Goal: Task Accomplishment & Management: Use online tool/utility

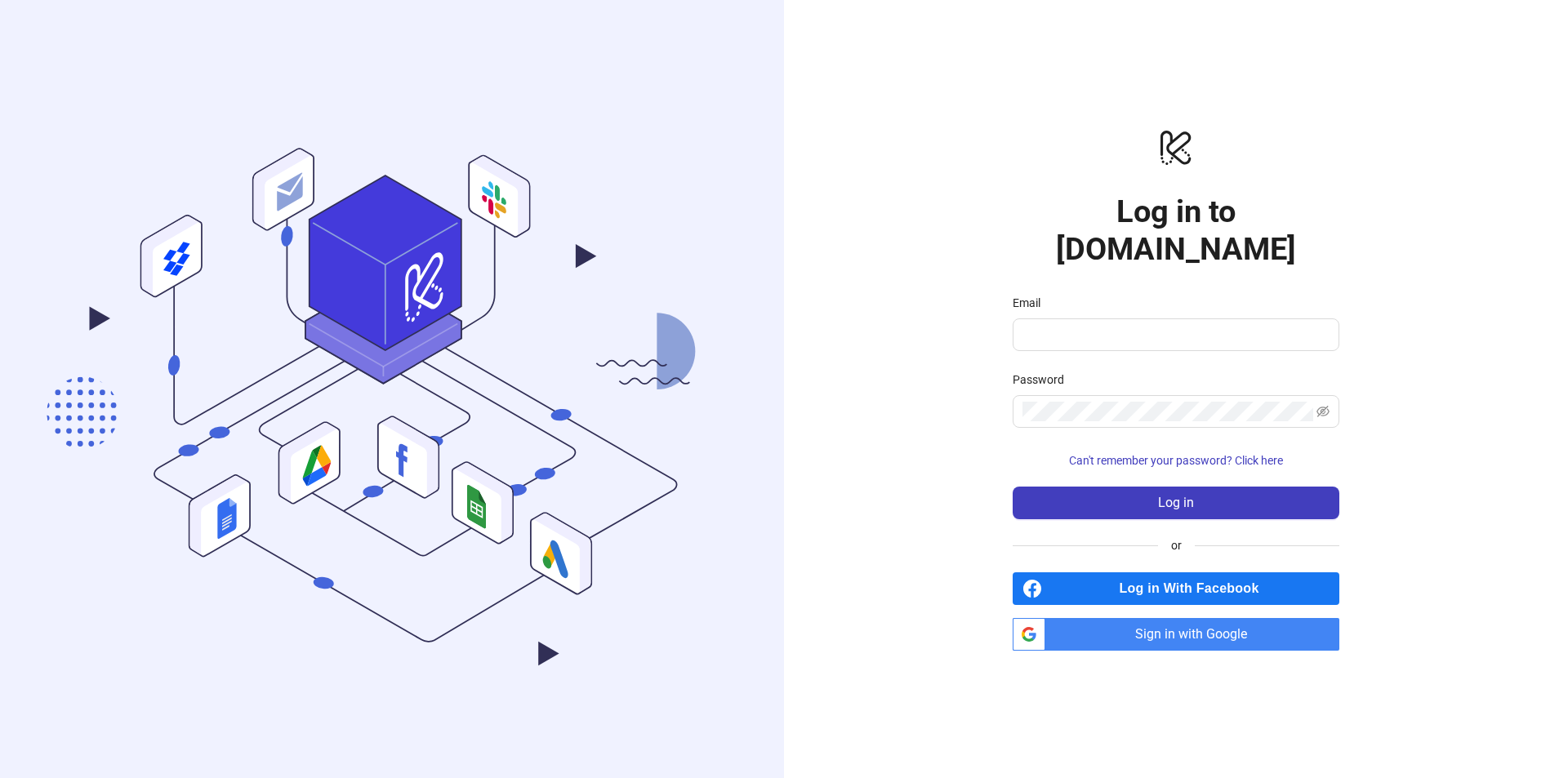
click at [1148, 618] on span "Sign in with Google" at bounding box center [1195, 634] width 287 height 33
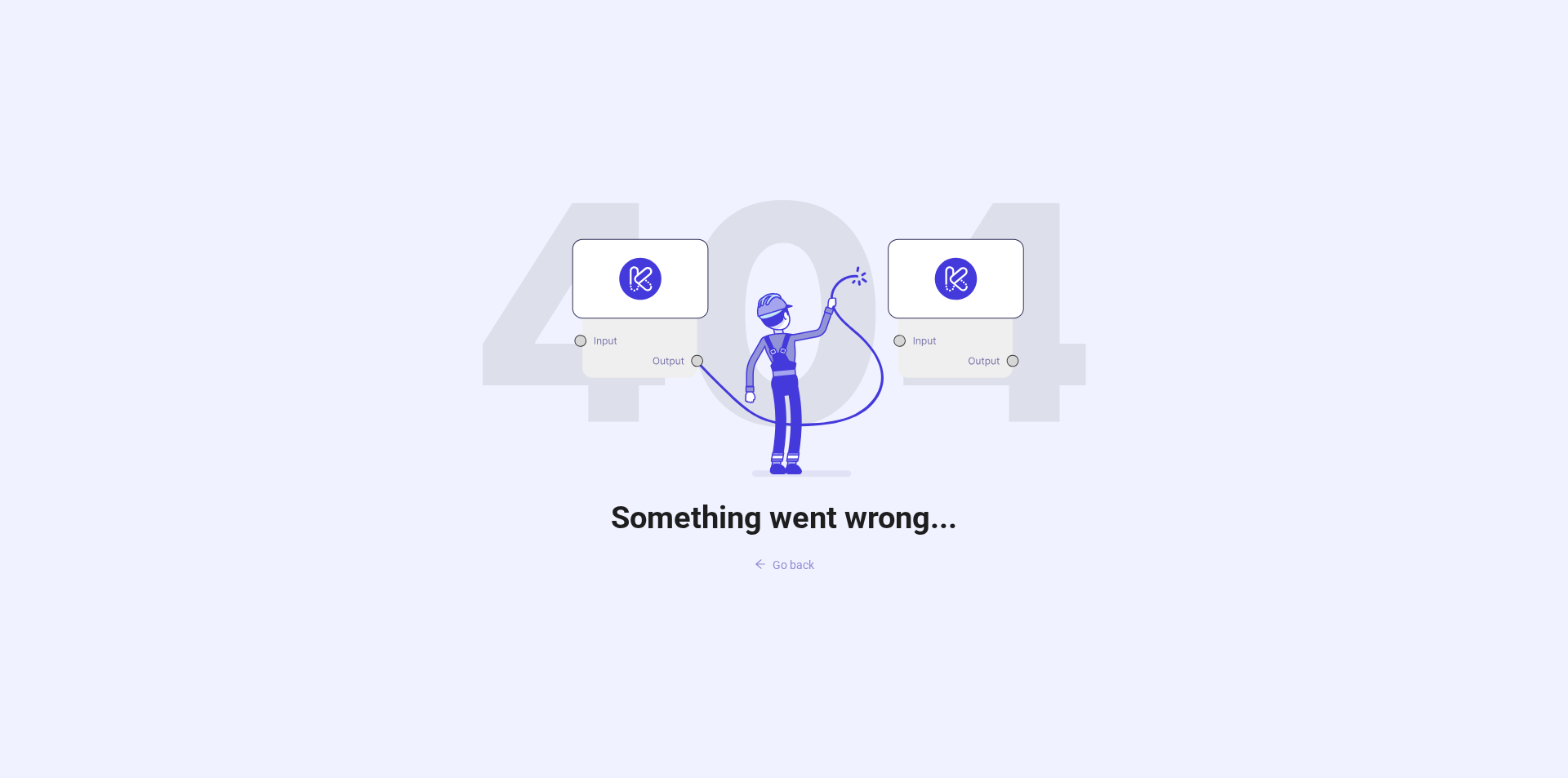
click at [785, 562] on span "Go back" at bounding box center [793, 565] width 41 height 13
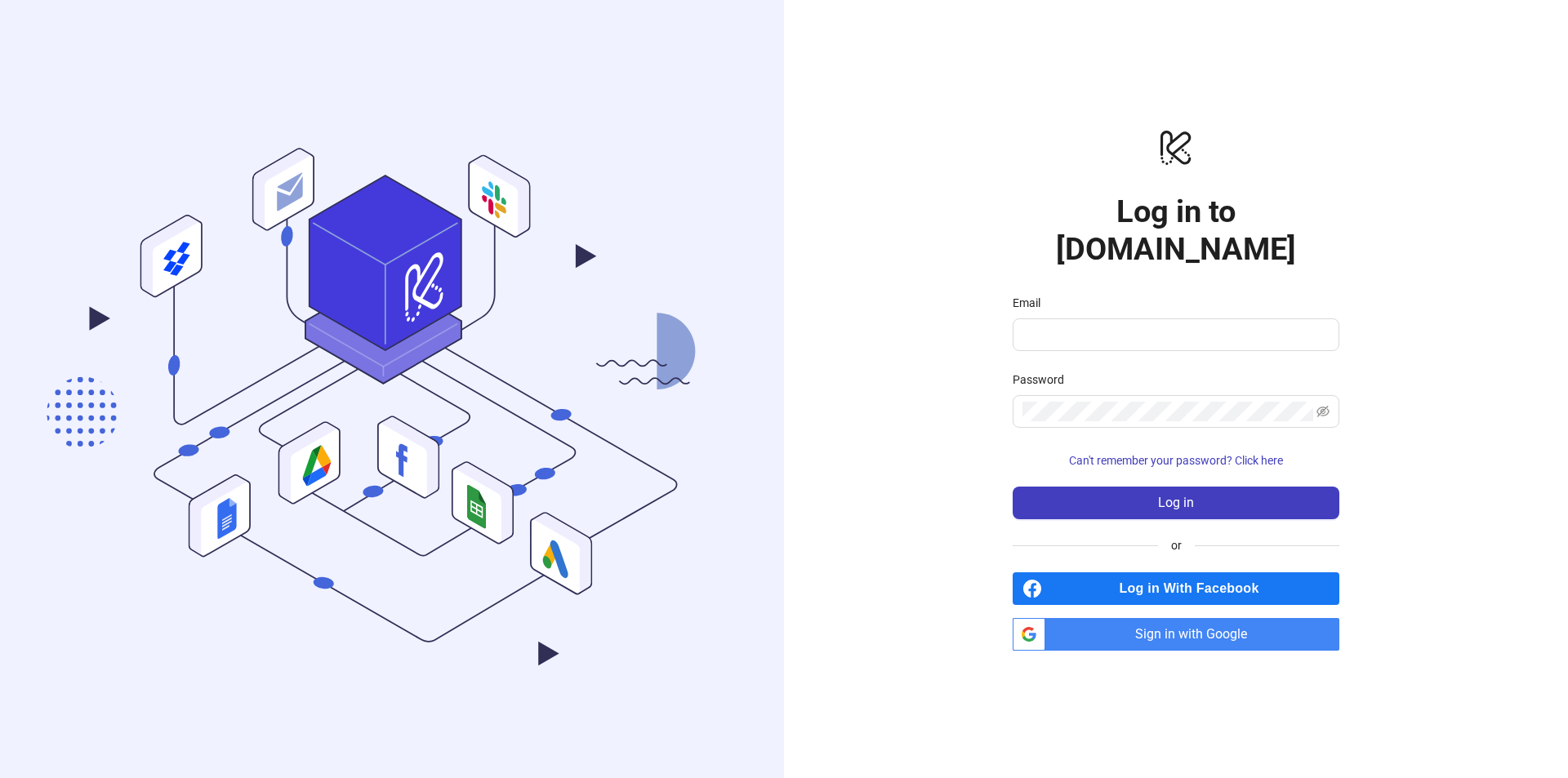
click at [1105, 618] on span "Sign in with Google" at bounding box center [1195, 634] width 287 height 33
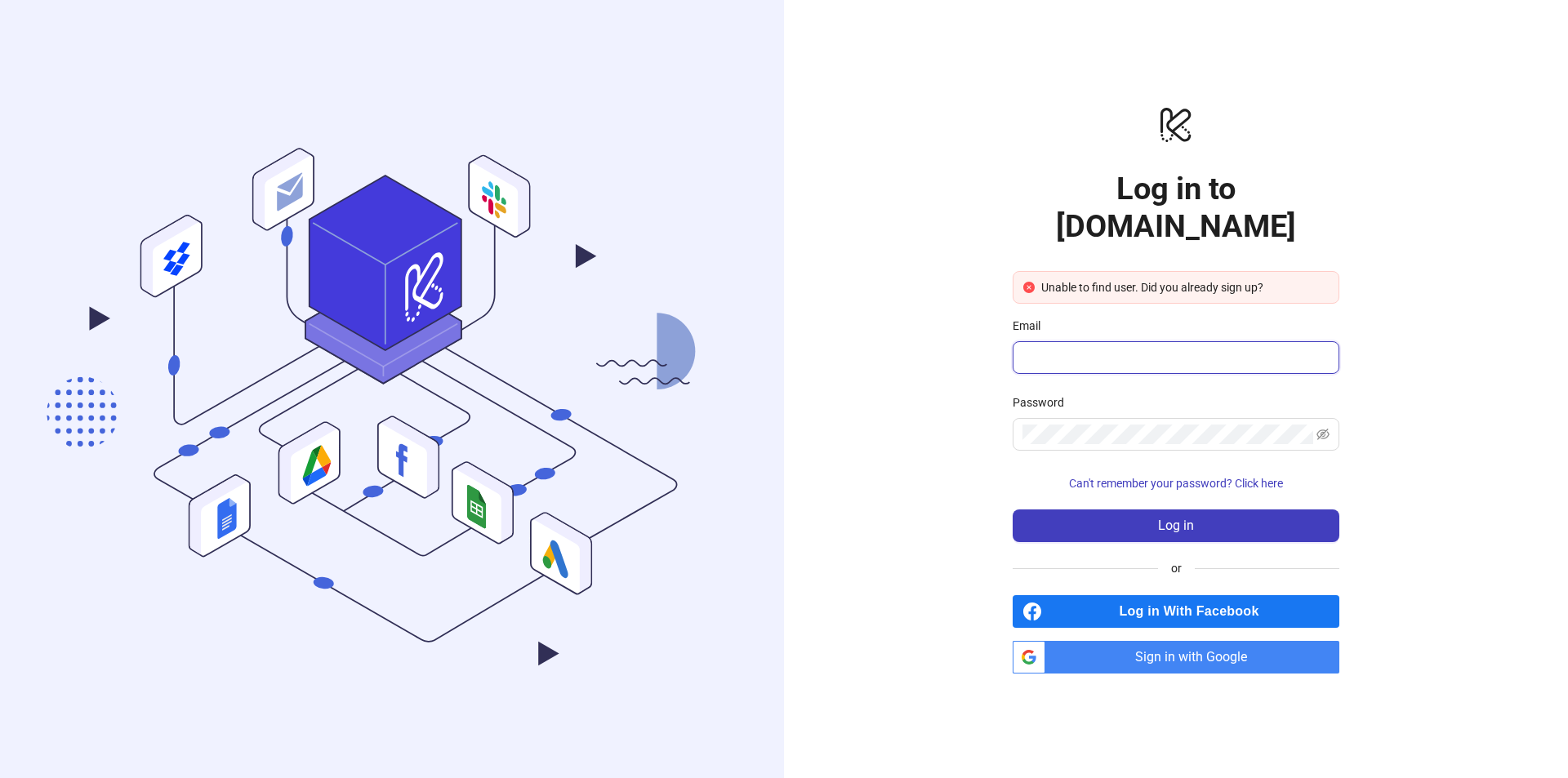
click at [1142, 348] on input "Email" at bounding box center [1174, 358] width 304 height 20
type input "**********"
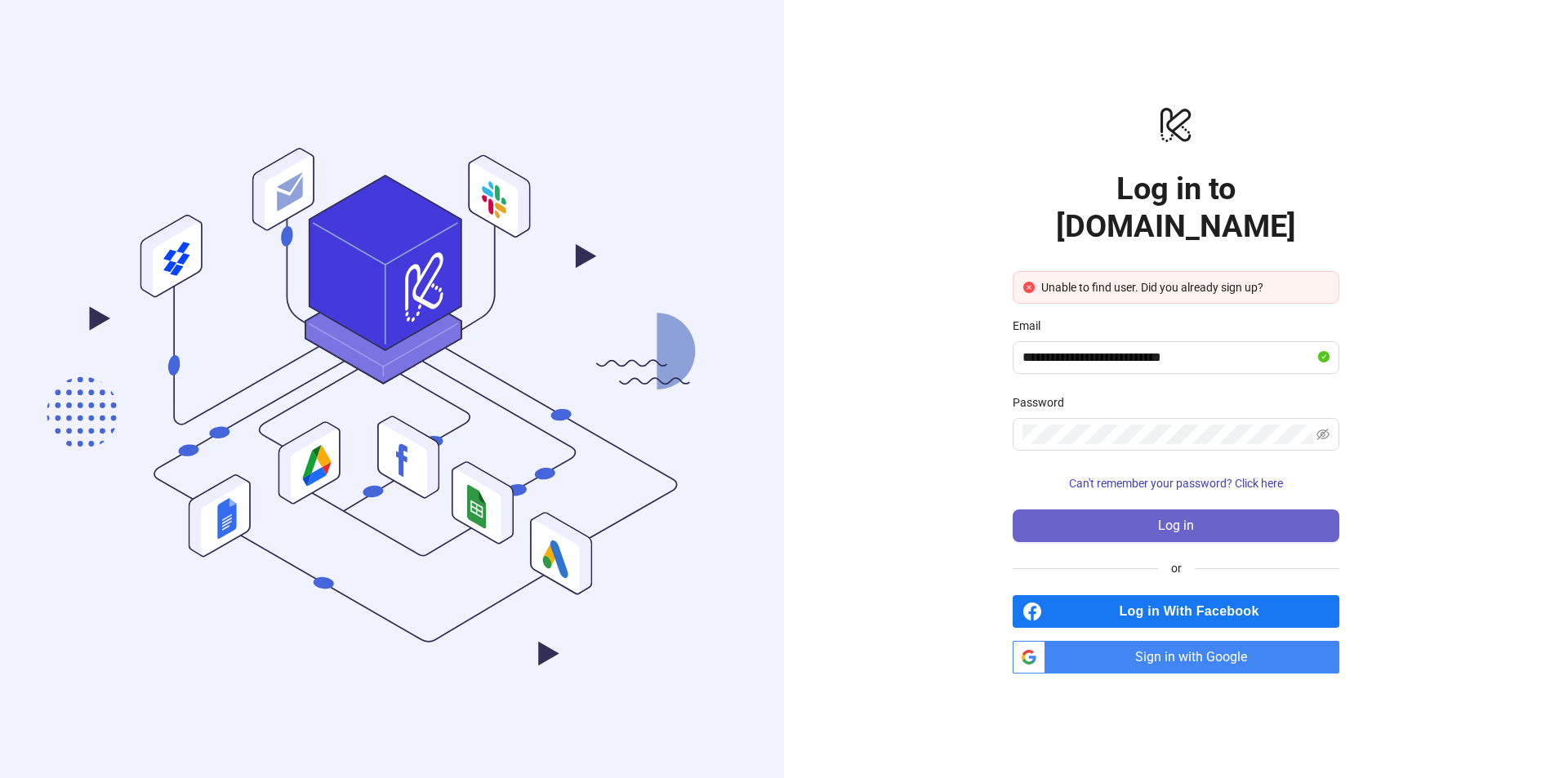
click at [1140, 510] on button "Log in" at bounding box center [1176, 526] width 326 height 33
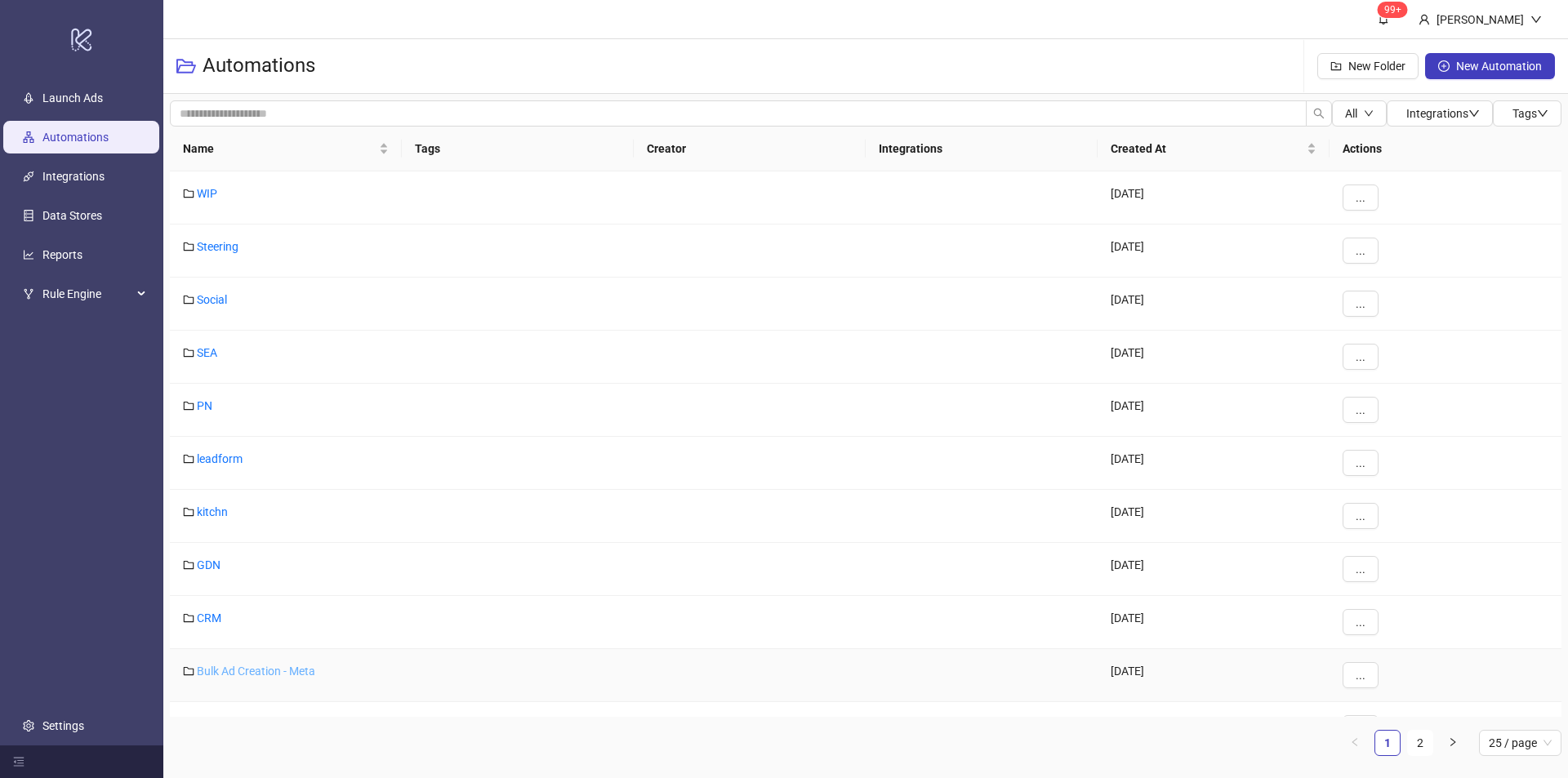
click at [258, 666] on link "Bulk Ad Creation - Meta" at bounding box center [255, 671] width 118 height 13
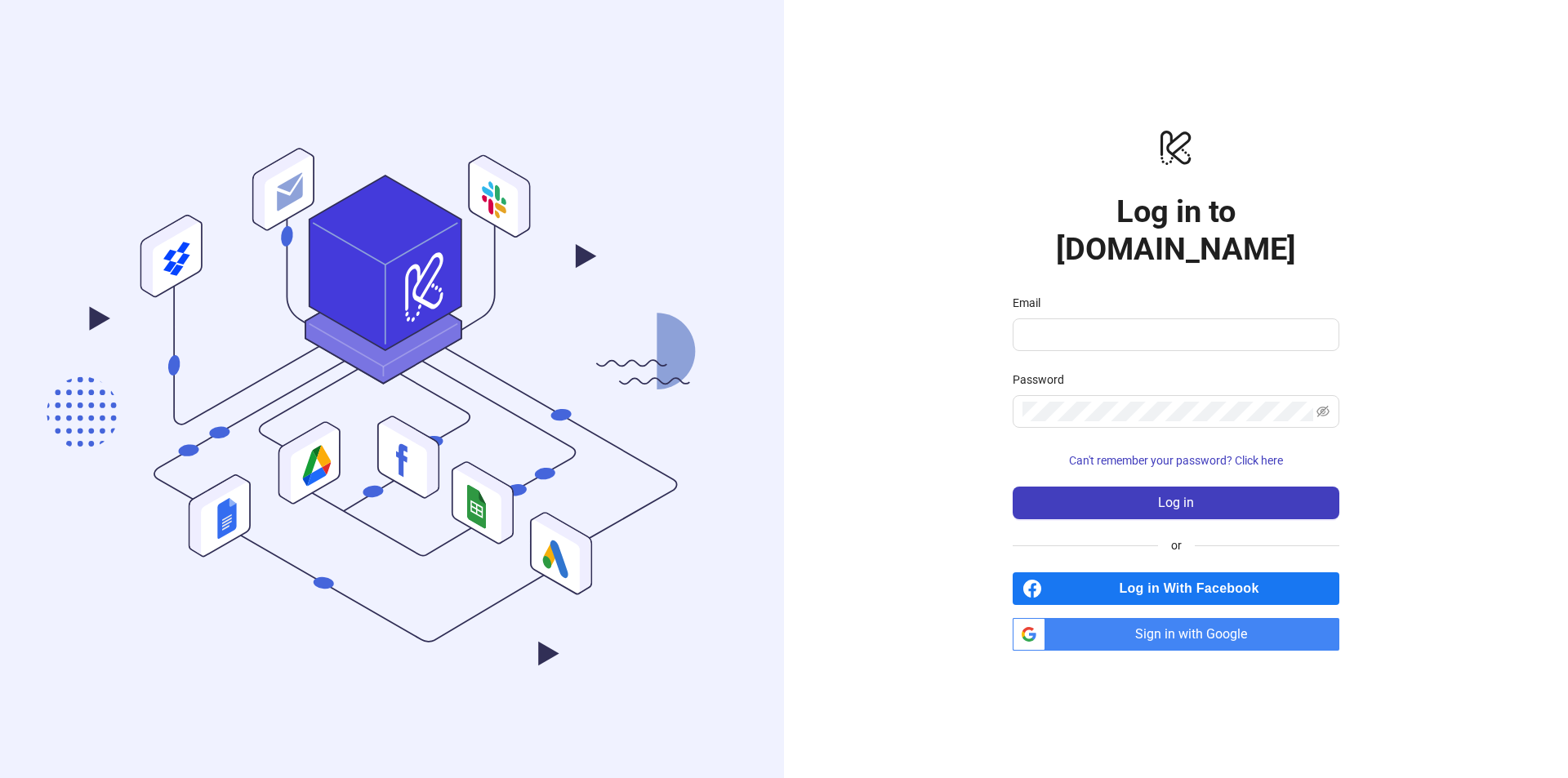
click at [1132, 618] on span "Sign in with Google" at bounding box center [1195, 634] width 287 height 33
